Goal: Task Accomplishment & Management: Complete application form

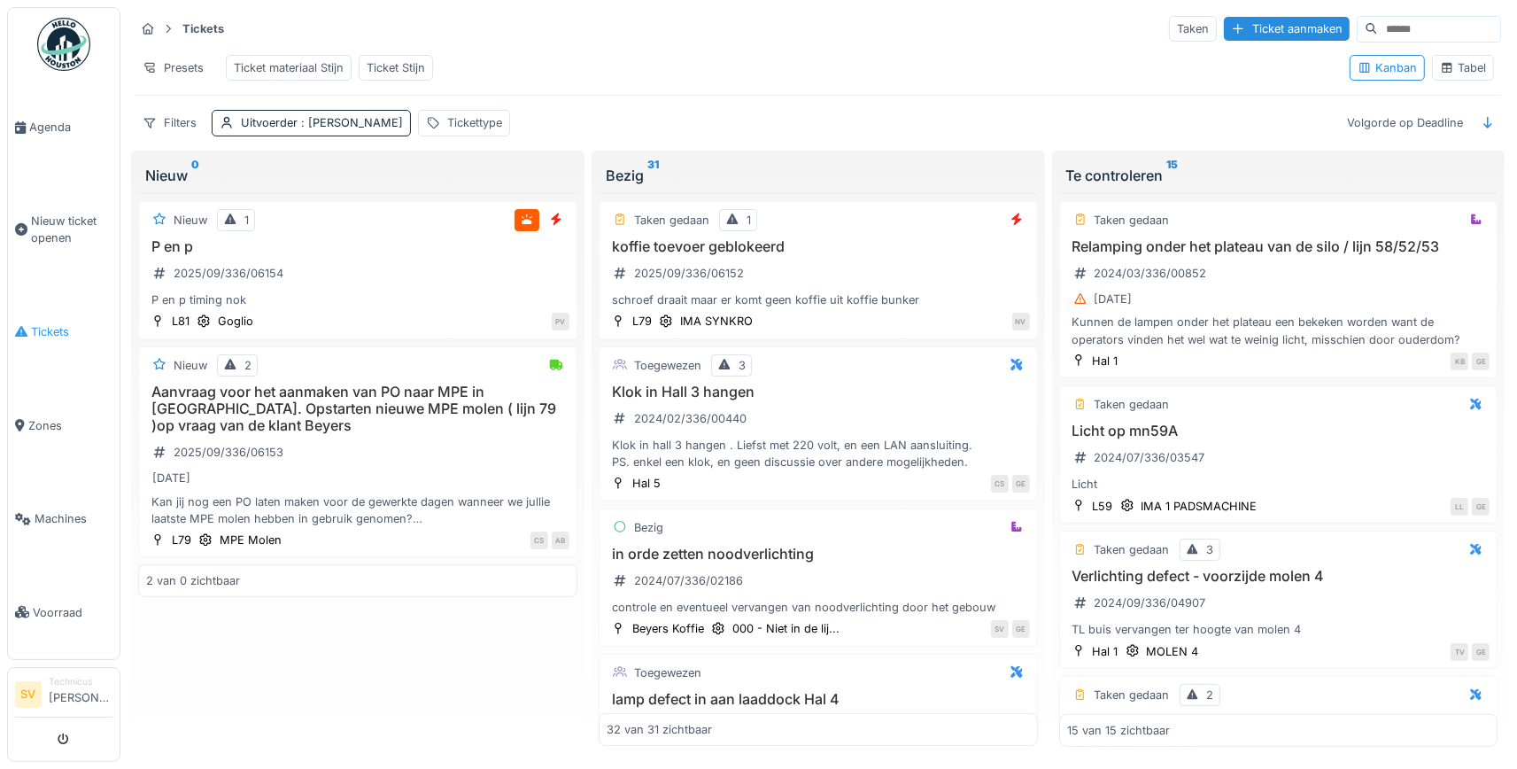
click at [61, 323] on span "Tickets" at bounding box center [71, 331] width 81 height 17
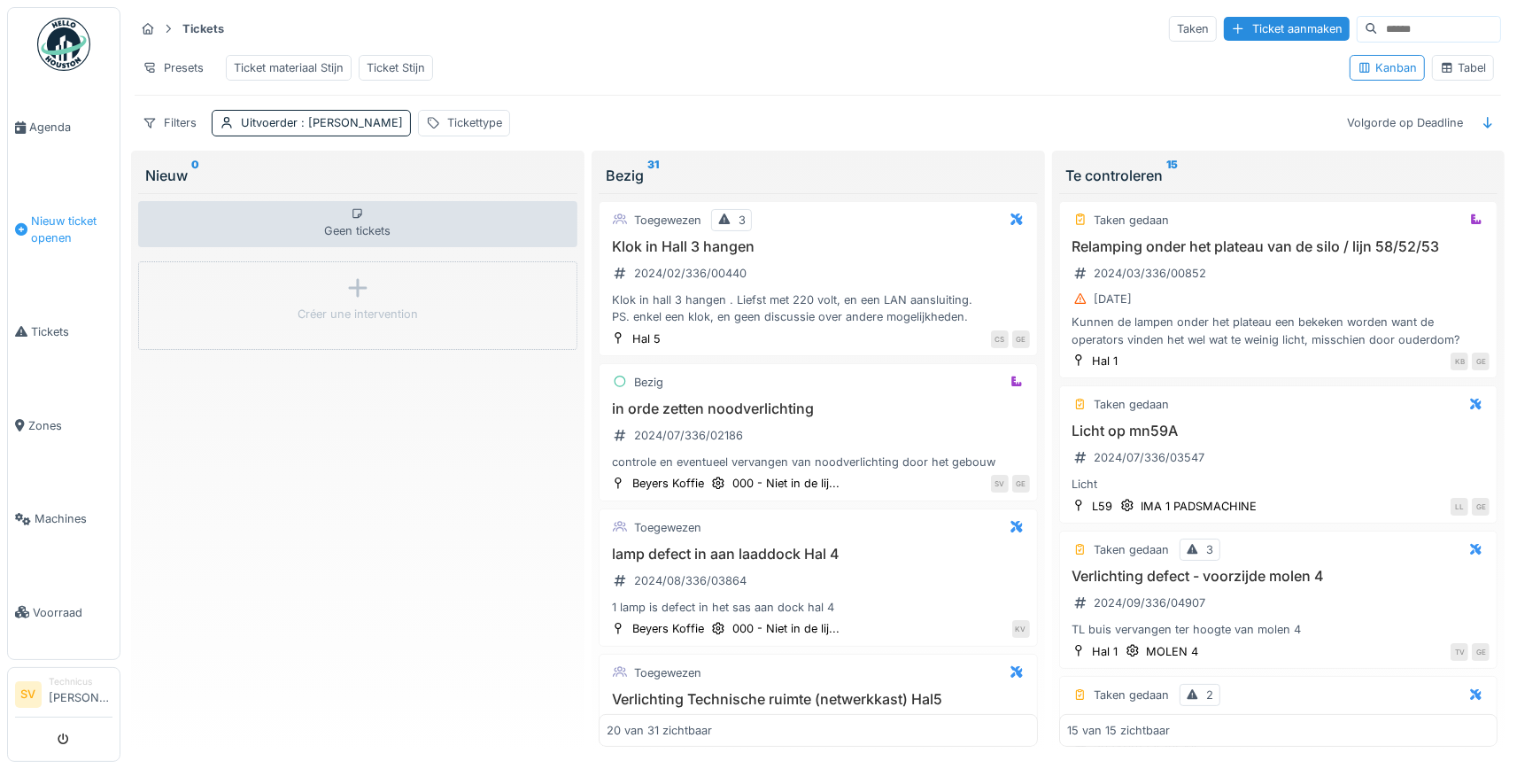
click at [63, 222] on span "Nieuw ticket openen" at bounding box center [71, 229] width 81 height 34
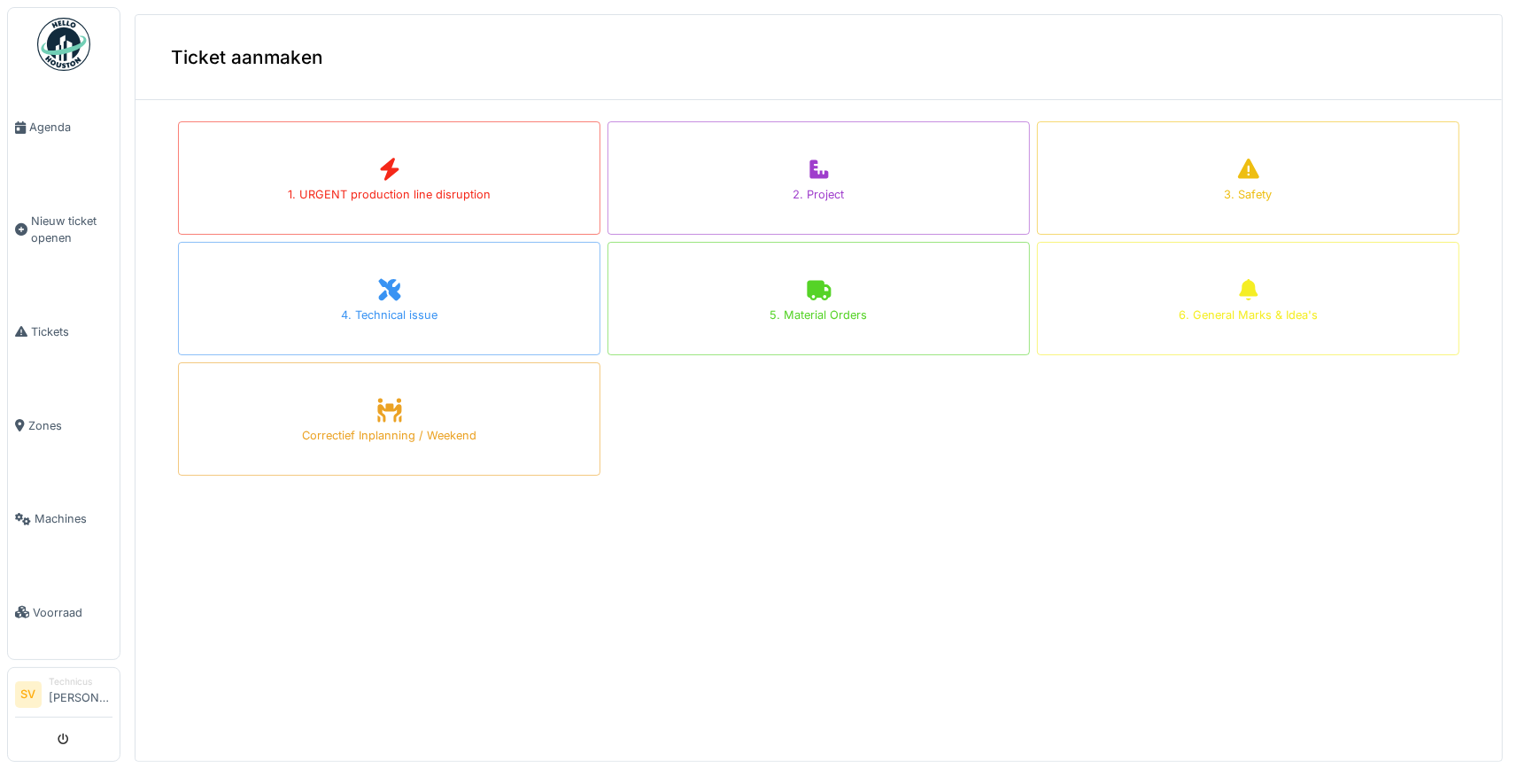
click at [668, 50] on div "Ticket aanmaken" at bounding box center [818, 57] width 1366 height 85
click at [766, 469] on div "1. URGENT production line disruption 2. Project 3. Safety 4. Technical issue 5.…" at bounding box center [818, 298] width 1281 height 354
click at [946, 556] on div "Ticket aanmaken 1. URGENT production line disruption 2. Project 3. Safety 4. Te…" at bounding box center [819, 387] width 1368 height 747
